Goal: Check status: Check status

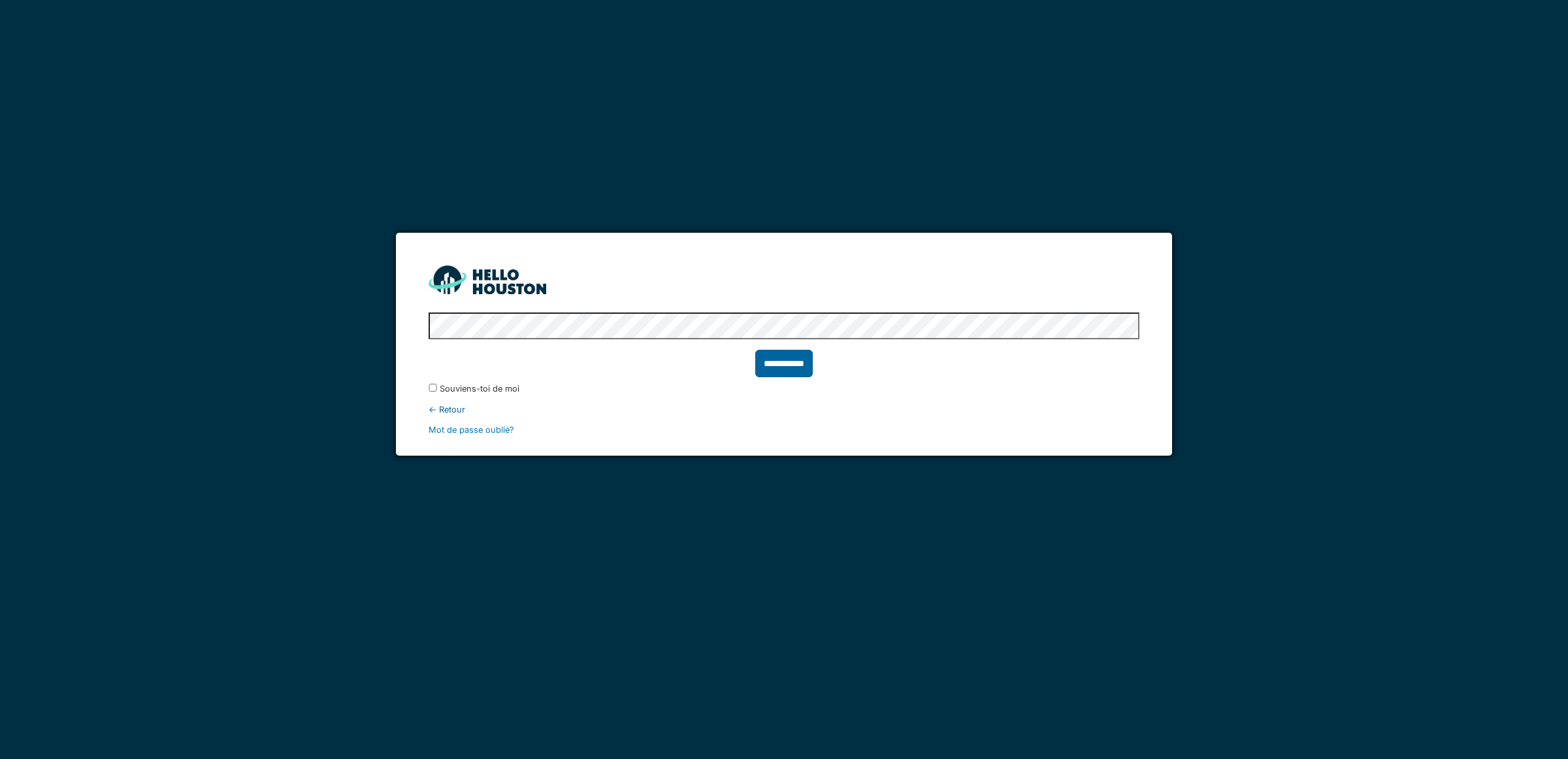
click at [789, 370] on input "**********" at bounding box center [784, 364] width 58 height 27
type input "******"
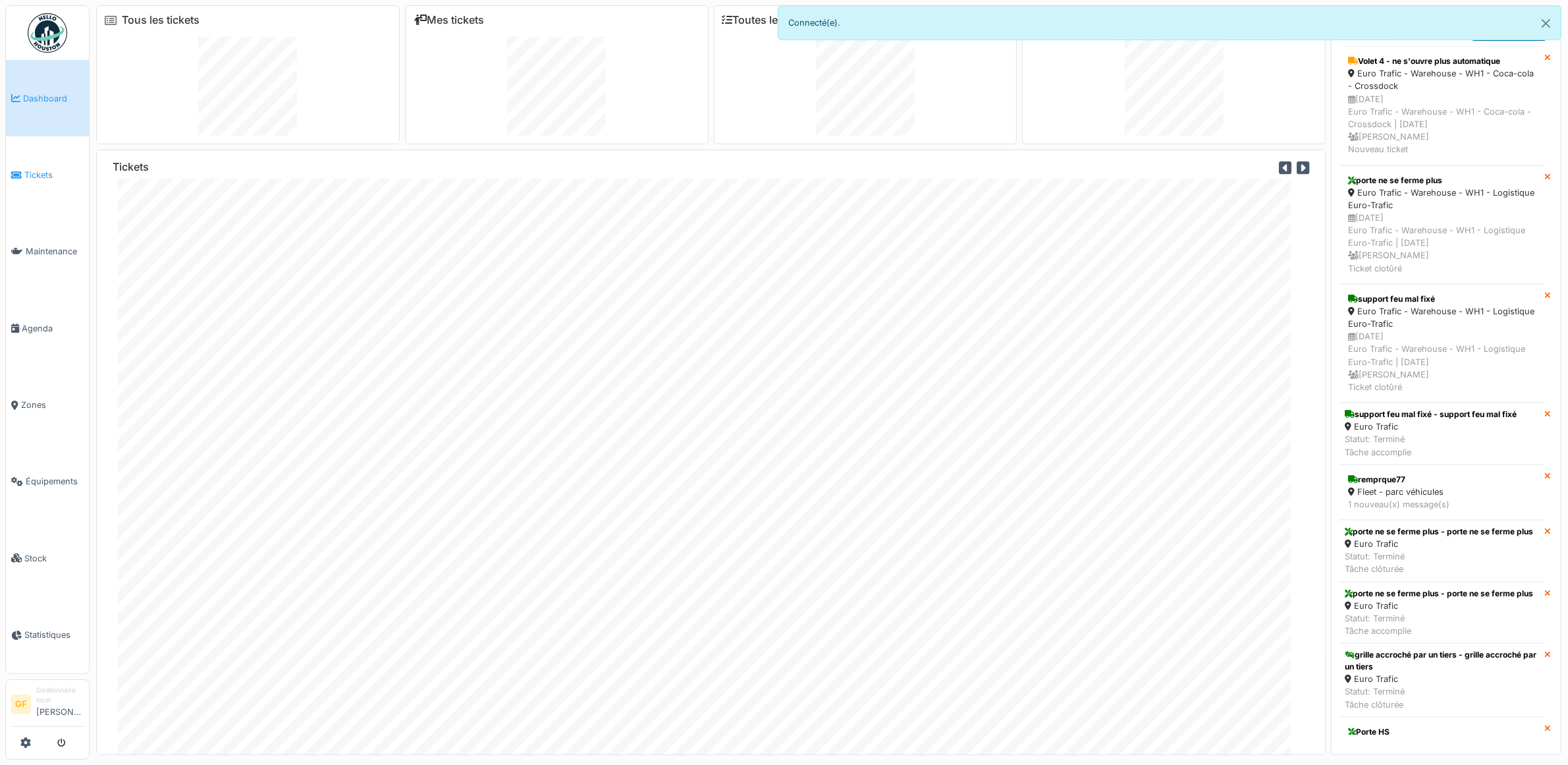
click at [31, 175] on span "Tickets" at bounding box center [54, 175] width 59 height 12
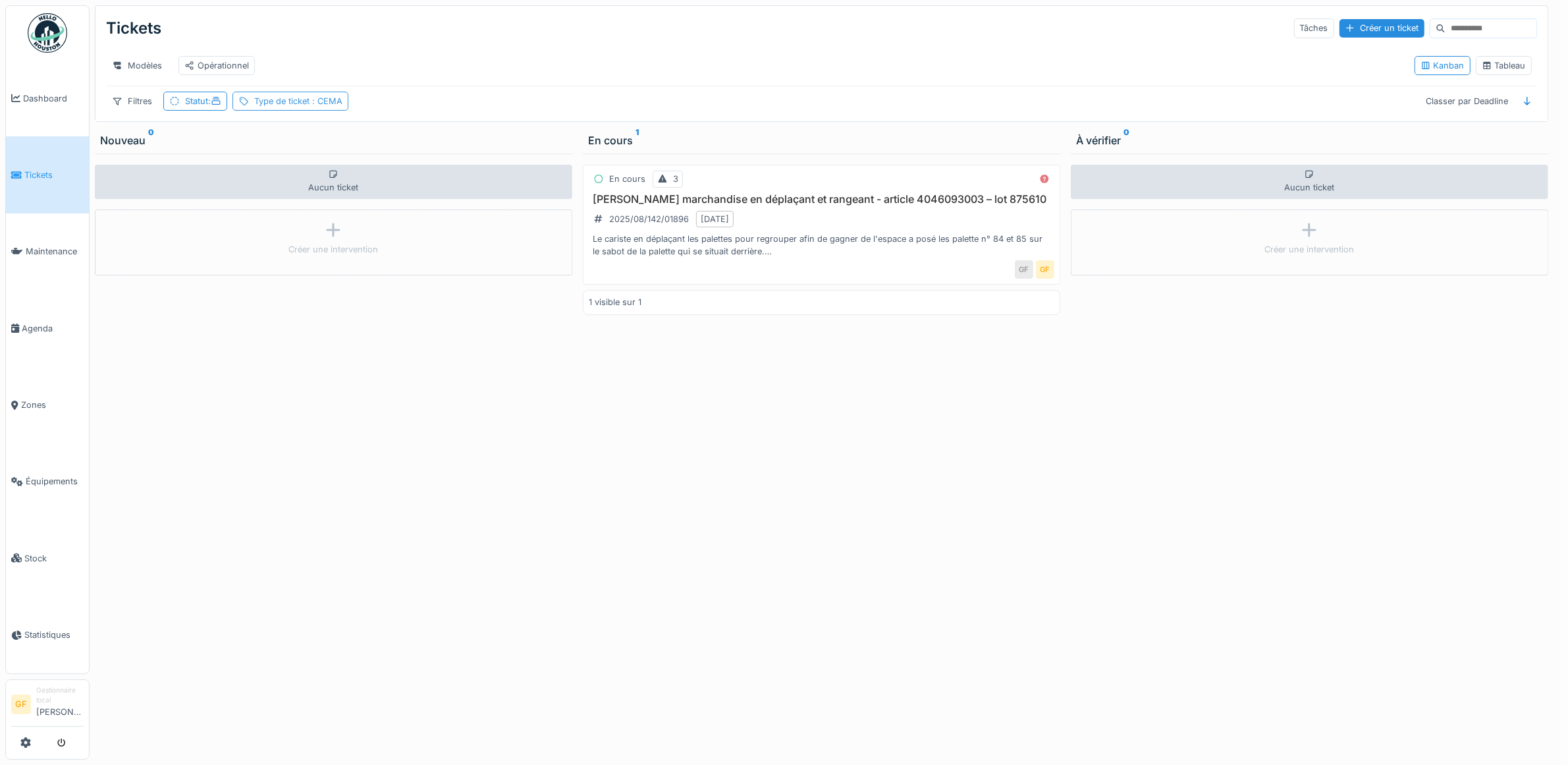
drag, startPoint x: 326, startPoint y: 97, endPoint x: 314, endPoint y: 120, distance: 25.9
click at [323, 109] on div "Tickets Tâches Créer un ticket Modèles Opérationnel Kanban Tableau Filtres Stat…" at bounding box center [822, 64] width 1452 height 115
click at [314, 107] on div "Type de ticket : CEMA" at bounding box center [298, 101] width 88 height 12
click at [853, 222] on div "Casse marchandise en déplaçant et rangeant - article 4046093003 – lot 875610 20…" at bounding box center [821, 225] width 465 height 65
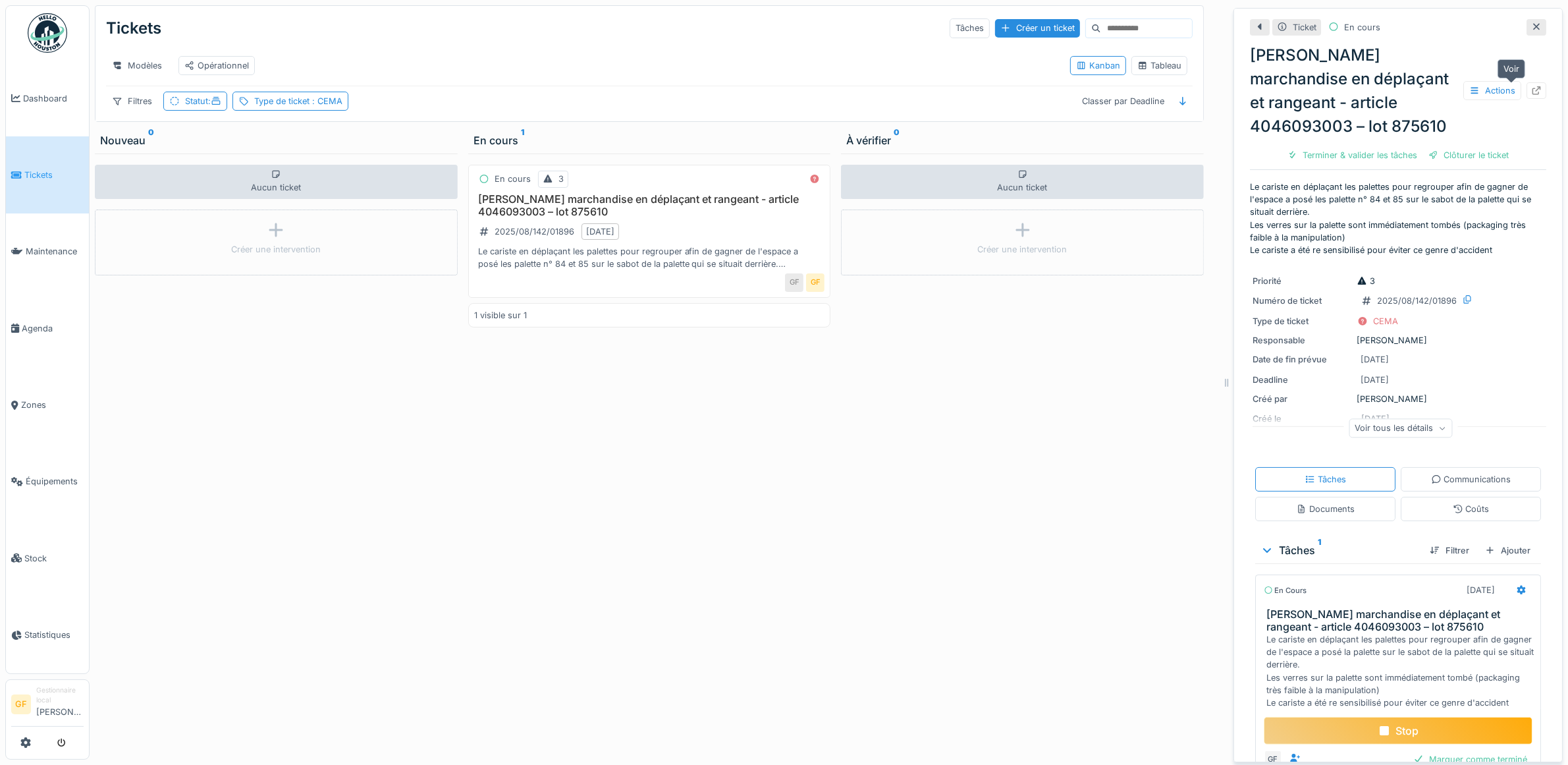
click at [1531, 90] on icon at bounding box center [1537, 90] width 11 height 8
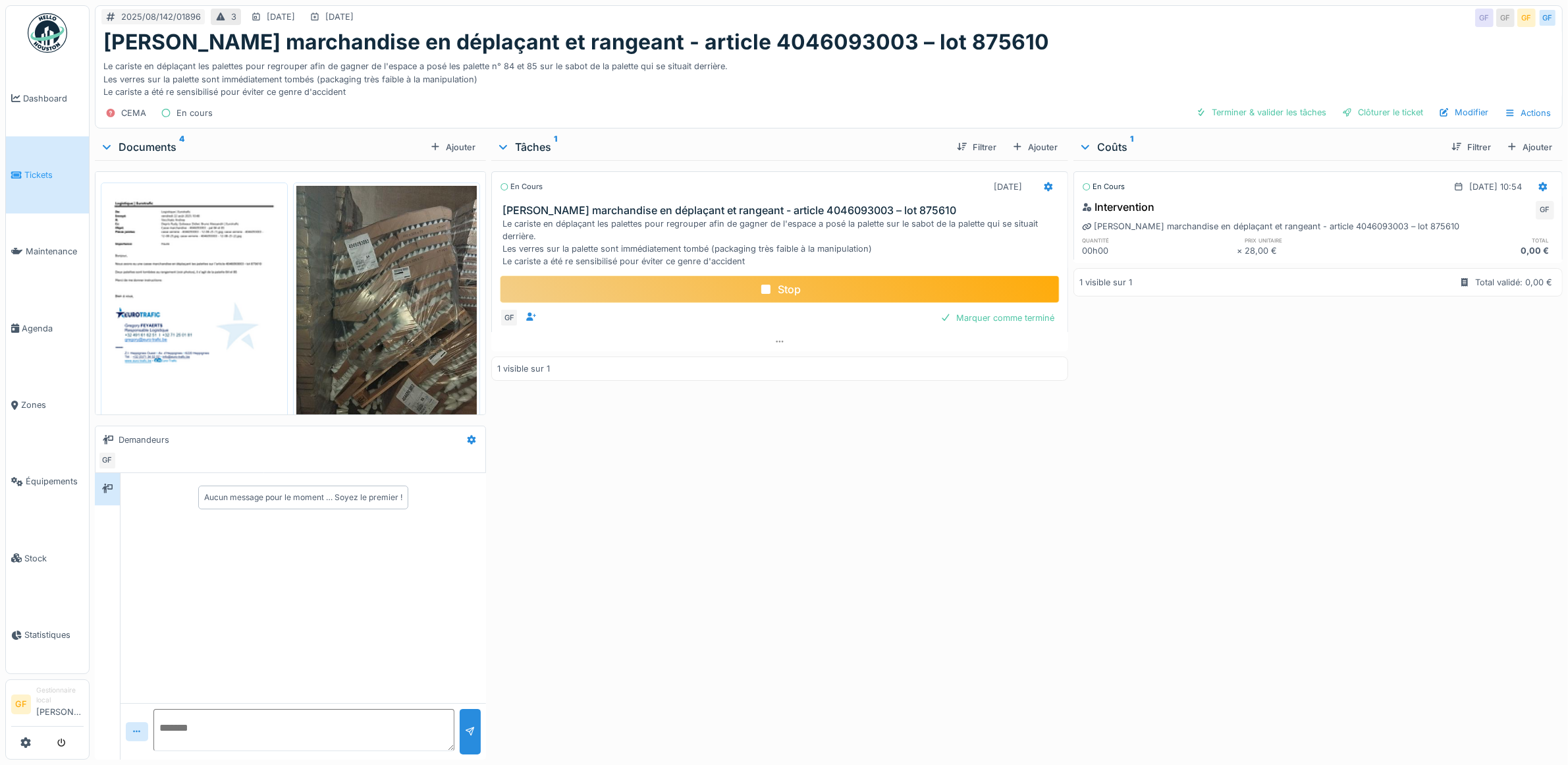
click at [422, 376] on img at bounding box center [386, 306] width 180 height 241
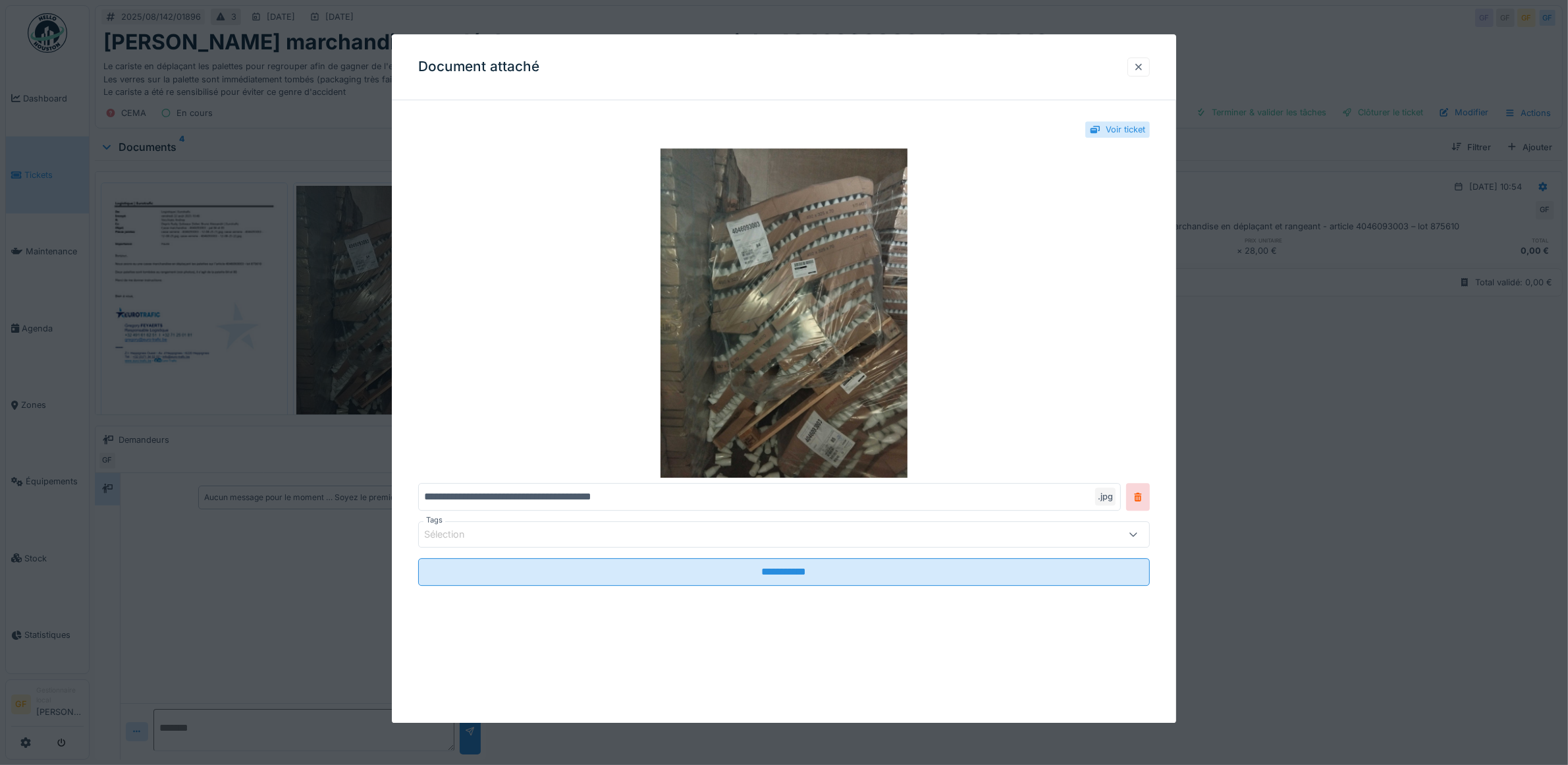
click at [1144, 73] on div at bounding box center [1138, 67] width 22 height 19
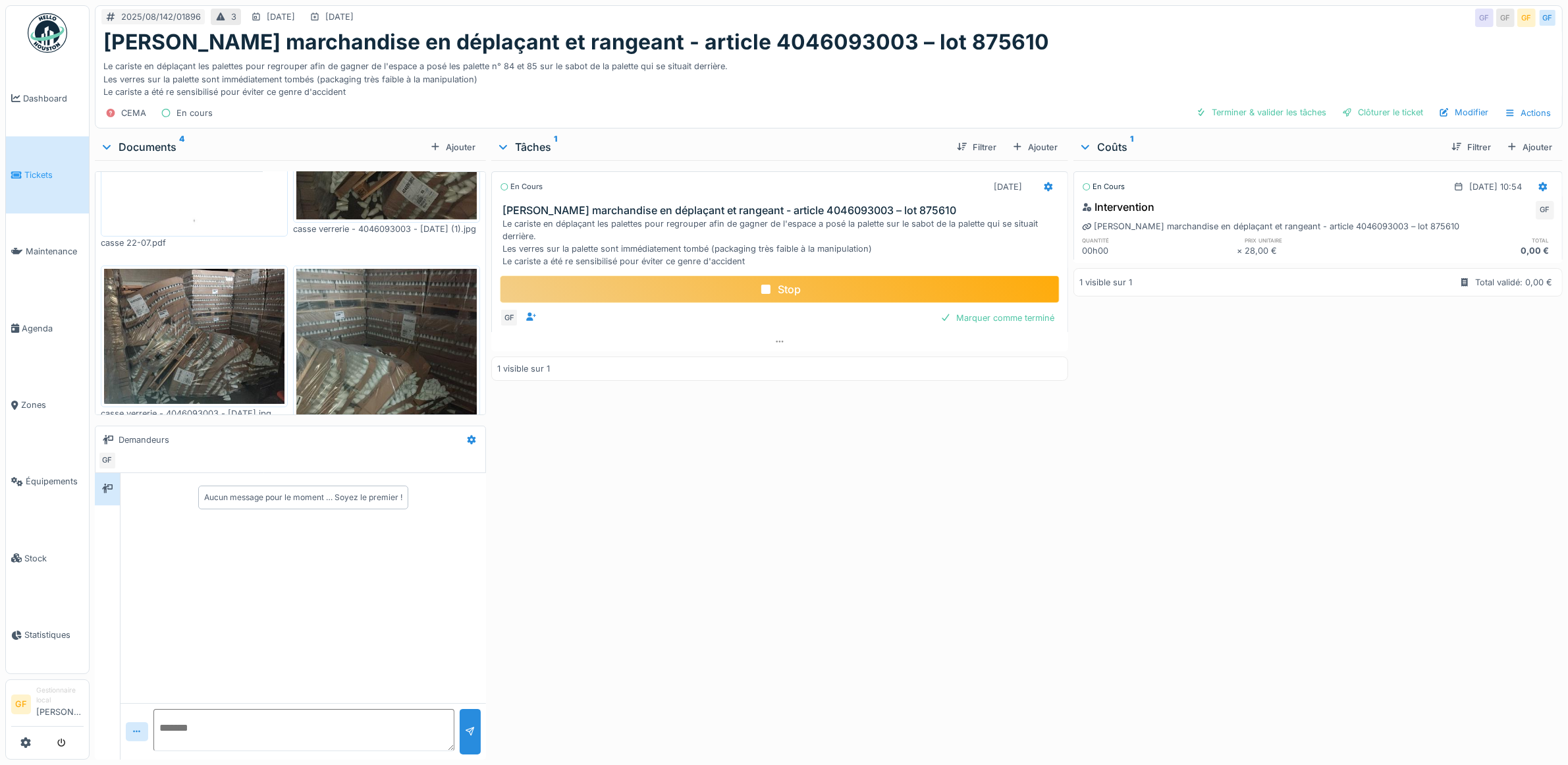
scroll to position [215, 0]
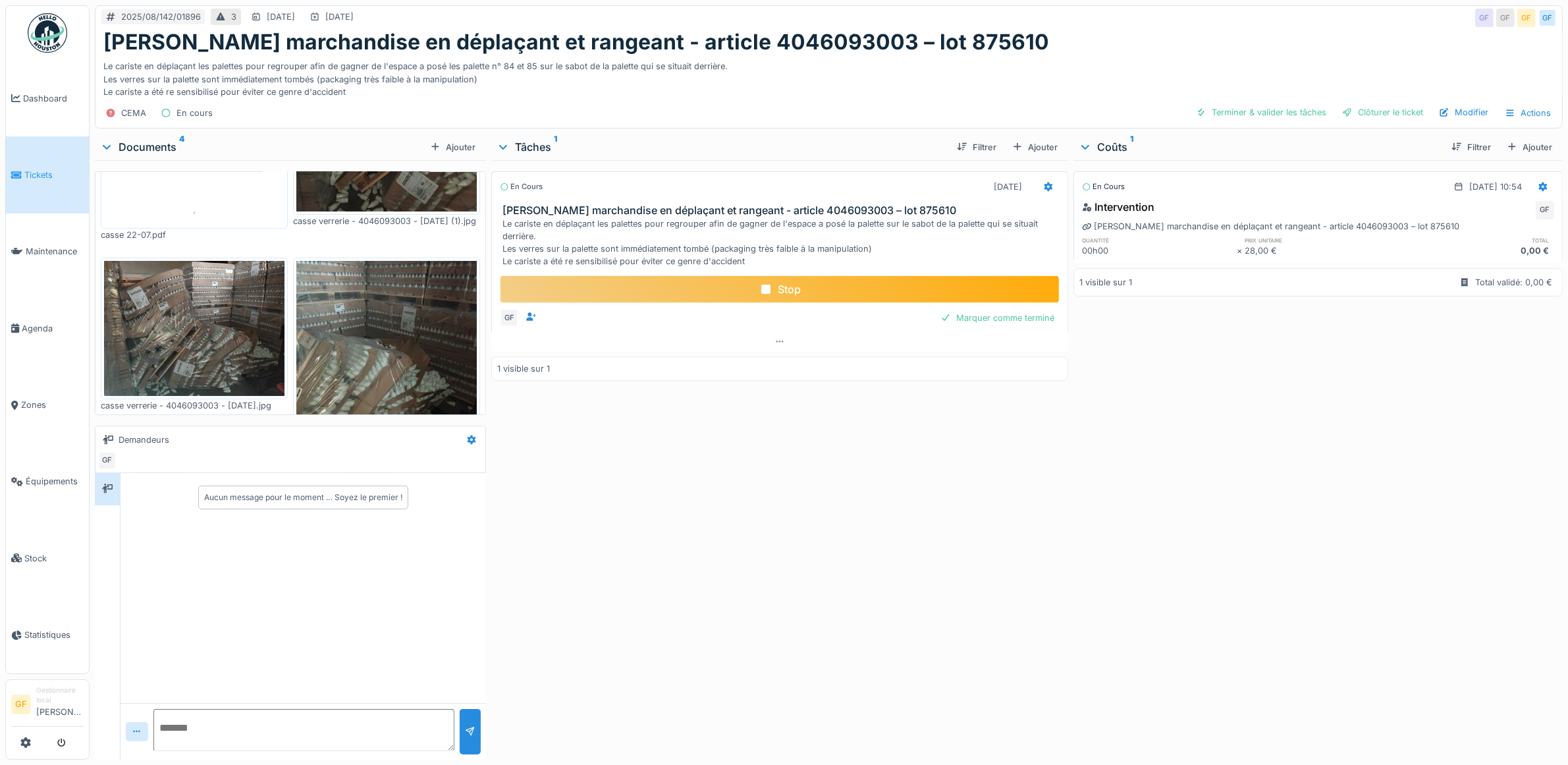
click at [206, 328] on img at bounding box center [194, 328] width 180 height 136
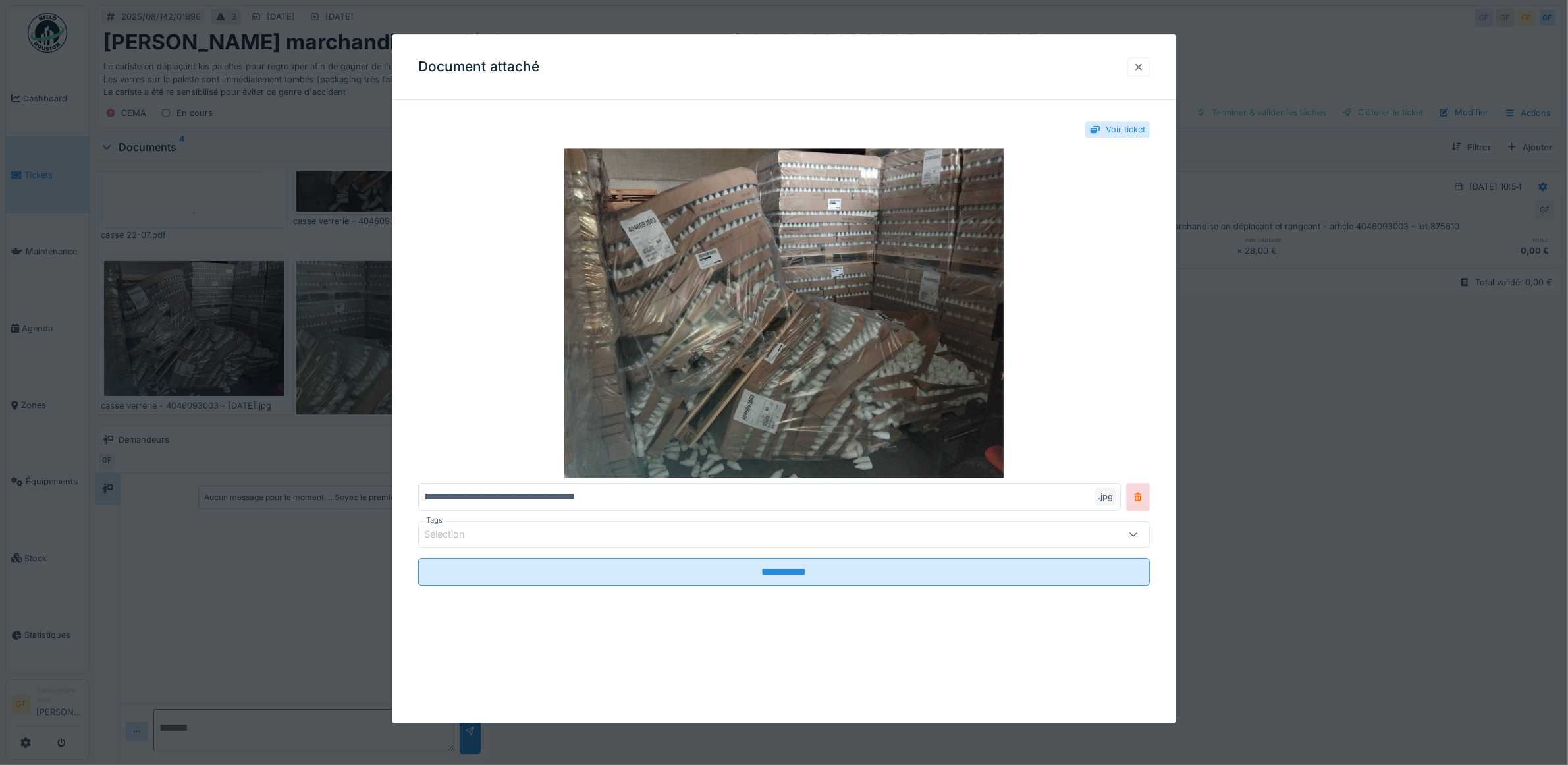
click at [1143, 71] on div at bounding box center [1139, 67] width 11 height 12
